Goal: Communication & Community: Answer question/provide support

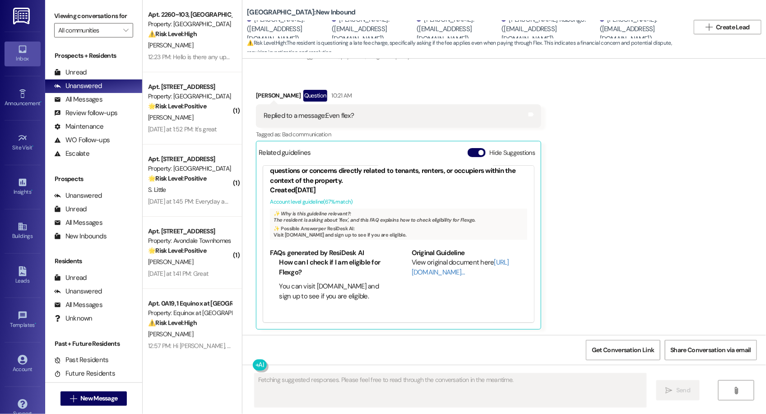
scroll to position [26, 0]
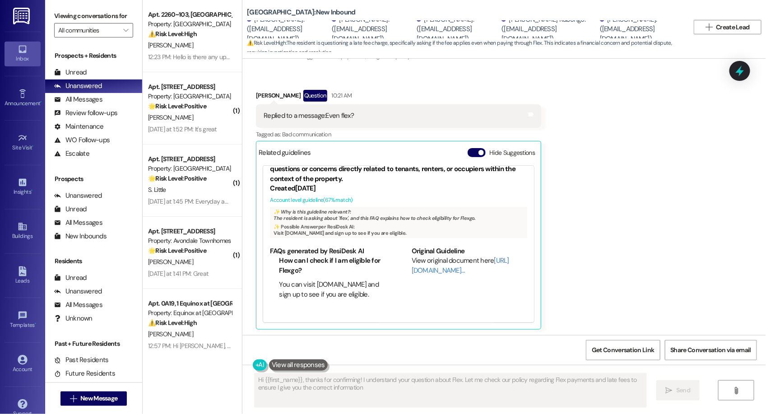
type textarea "Hi {{first_name}}, thanks for confirming! I understand your question about Flex…"
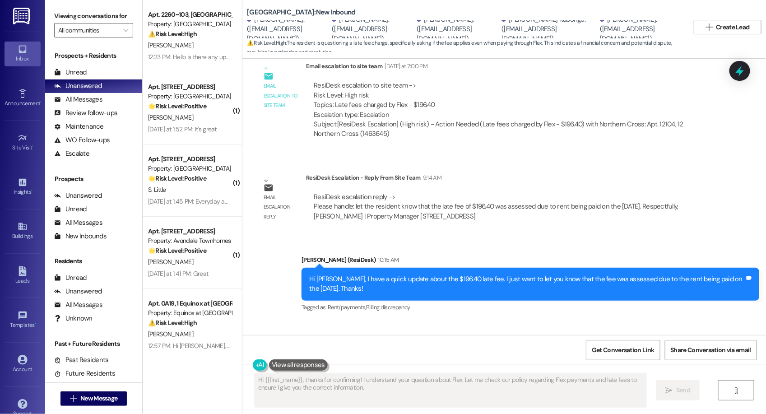
scroll to position [1217, 0]
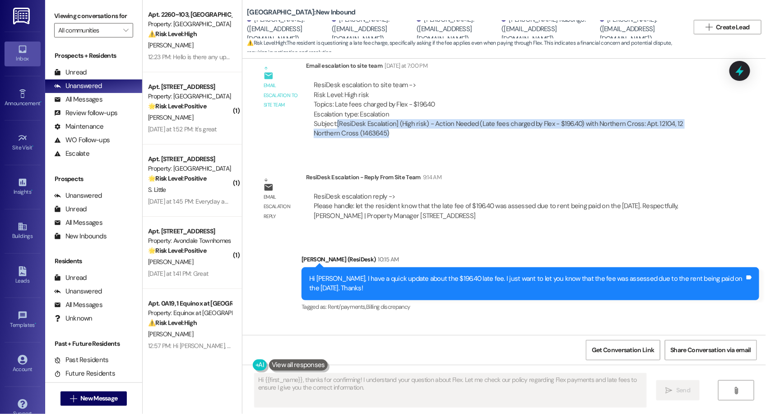
drag, startPoint x: 329, startPoint y: 121, endPoint x: 361, endPoint y: 135, distance: 34.5
click at [361, 135] on div "Subject: [ResiDesk Escalation] (High risk) - Action Needed (Late fees charged b…" at bounding box center [510, 128] width 392 height 19
copy div "[ResiDesk Escalation] (High risk) - Action Needed (Late fees charged by Flex - …"
